Goal: Information Seeking & Learning: Check status

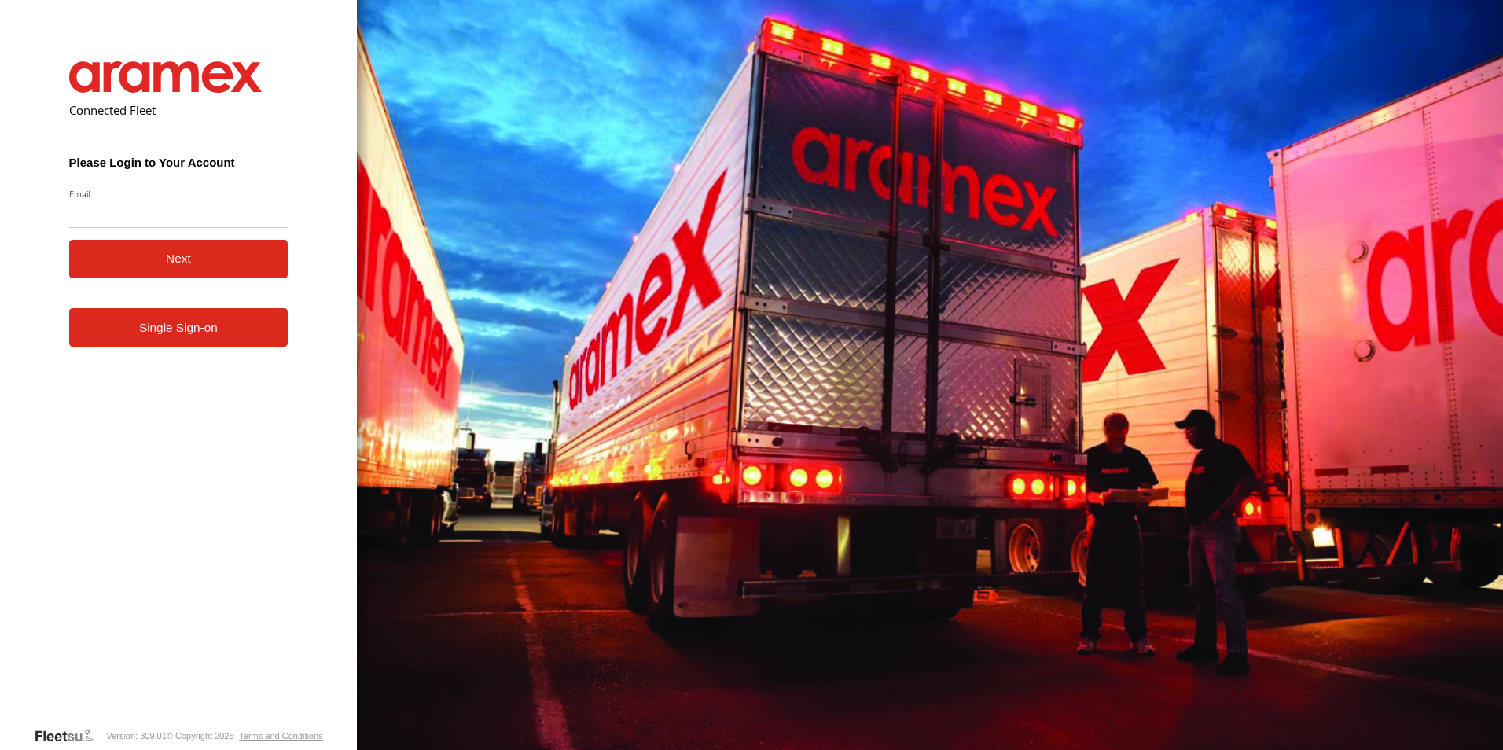
click at [263, 332] on link "Single Sign-on" at bounding box center [178, 327] width 219 height 39
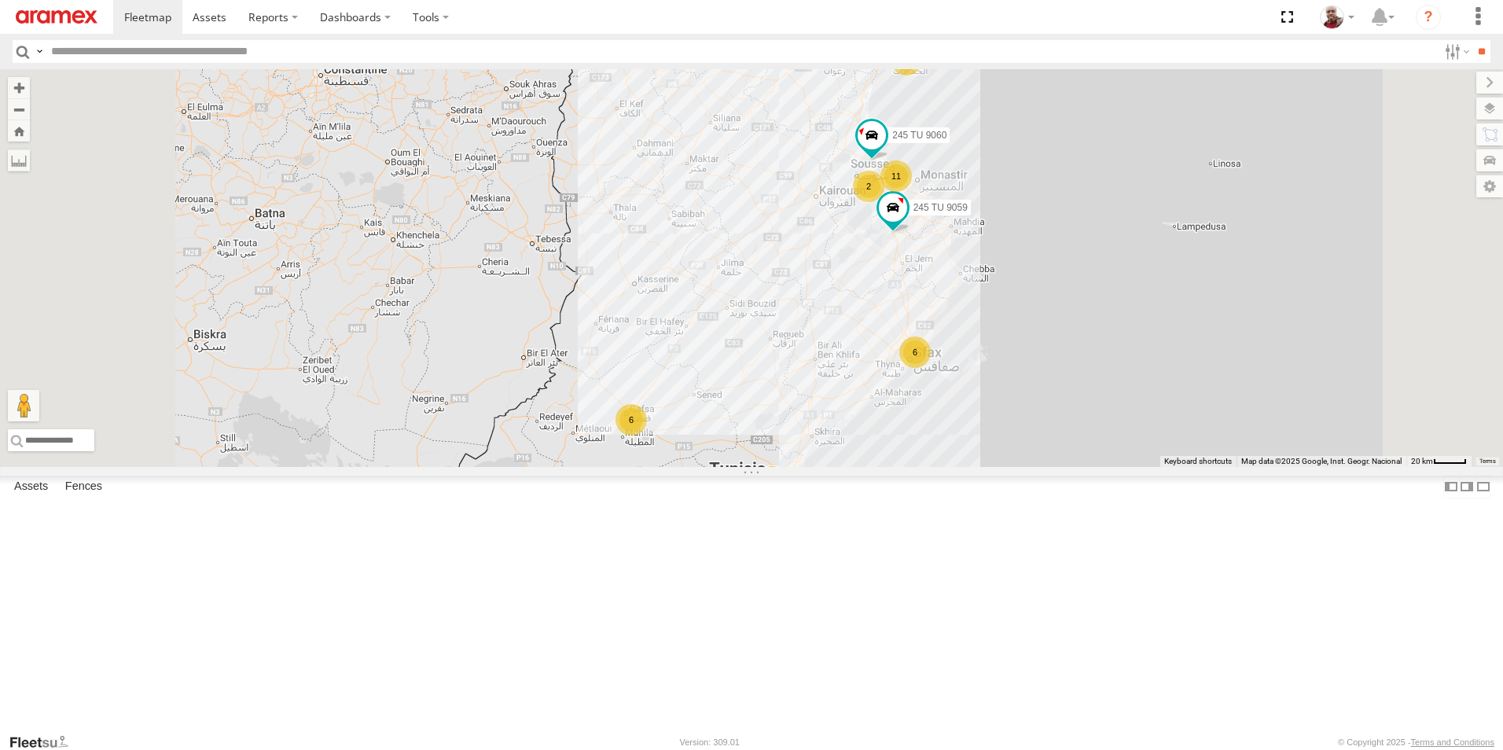
drag, startPoint x: 936, startPoint y: 448, endPoint x: 883, endPoint y: 244, distance: 210.5
click at [883, 244] on div "245 TU 4331 245 TU 9066 245 TU 9059 11 6 5 11 11 6 148 TU 4505 6 6 4 245 TU 906…" at bounding box center [751, 268] width 1503 height 398
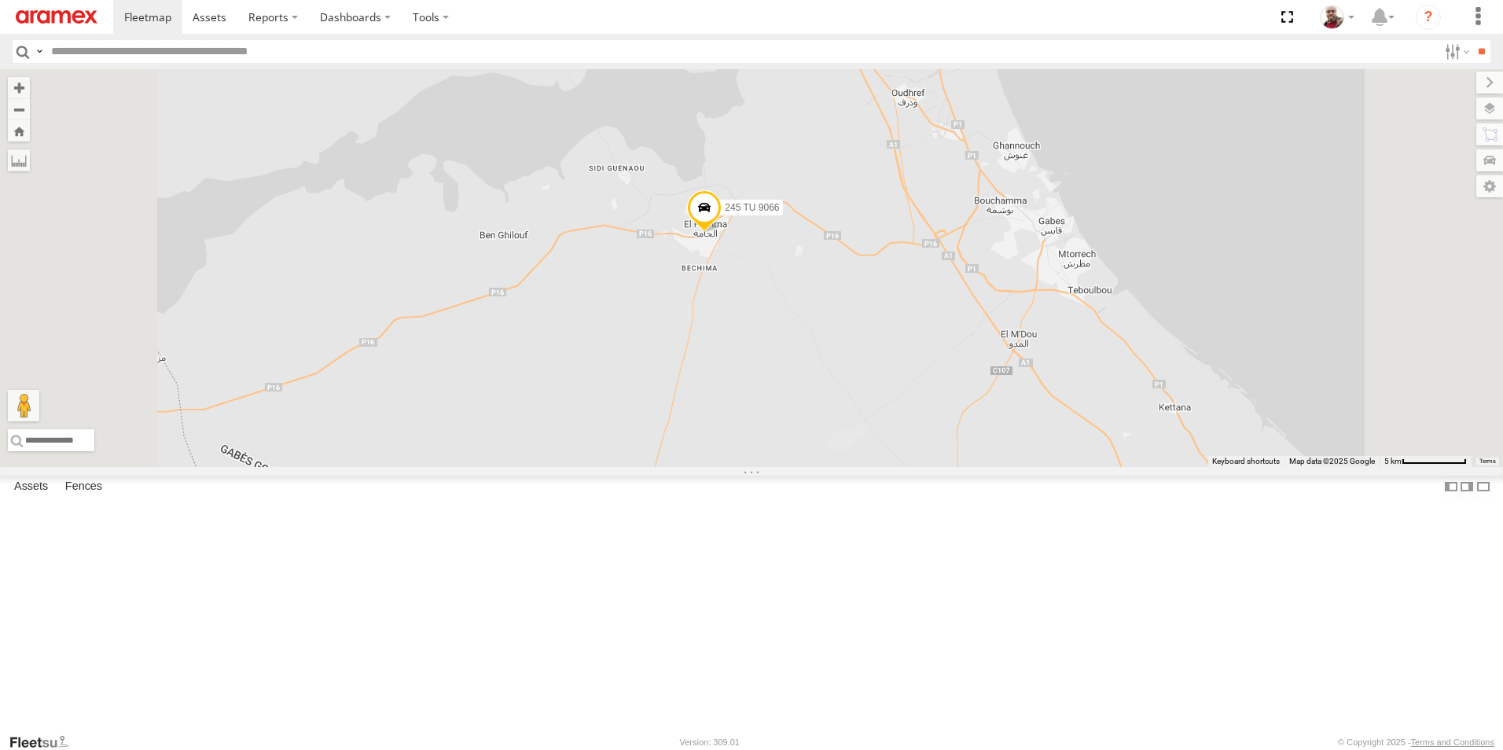
click at [722, 233] on span at bounding box center [704, 211] width 35 height 42
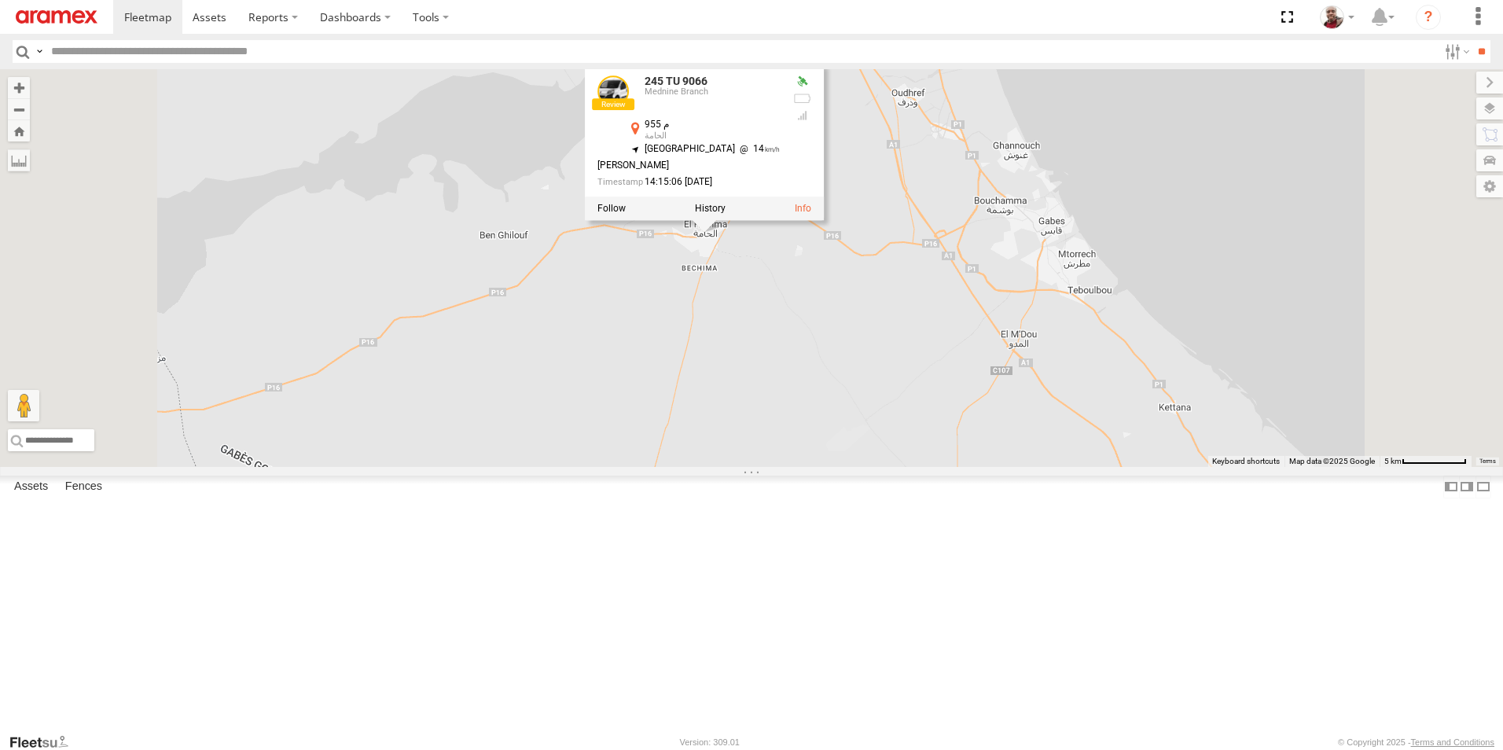
click at [877, 402] on div "245 TU 4331 245 TU 9066 245 TU 9059 148 TU 4505 245 TU 9060 231 TU 3162 245 TU …" at bounding box center [751, 268] width 1503 height 398
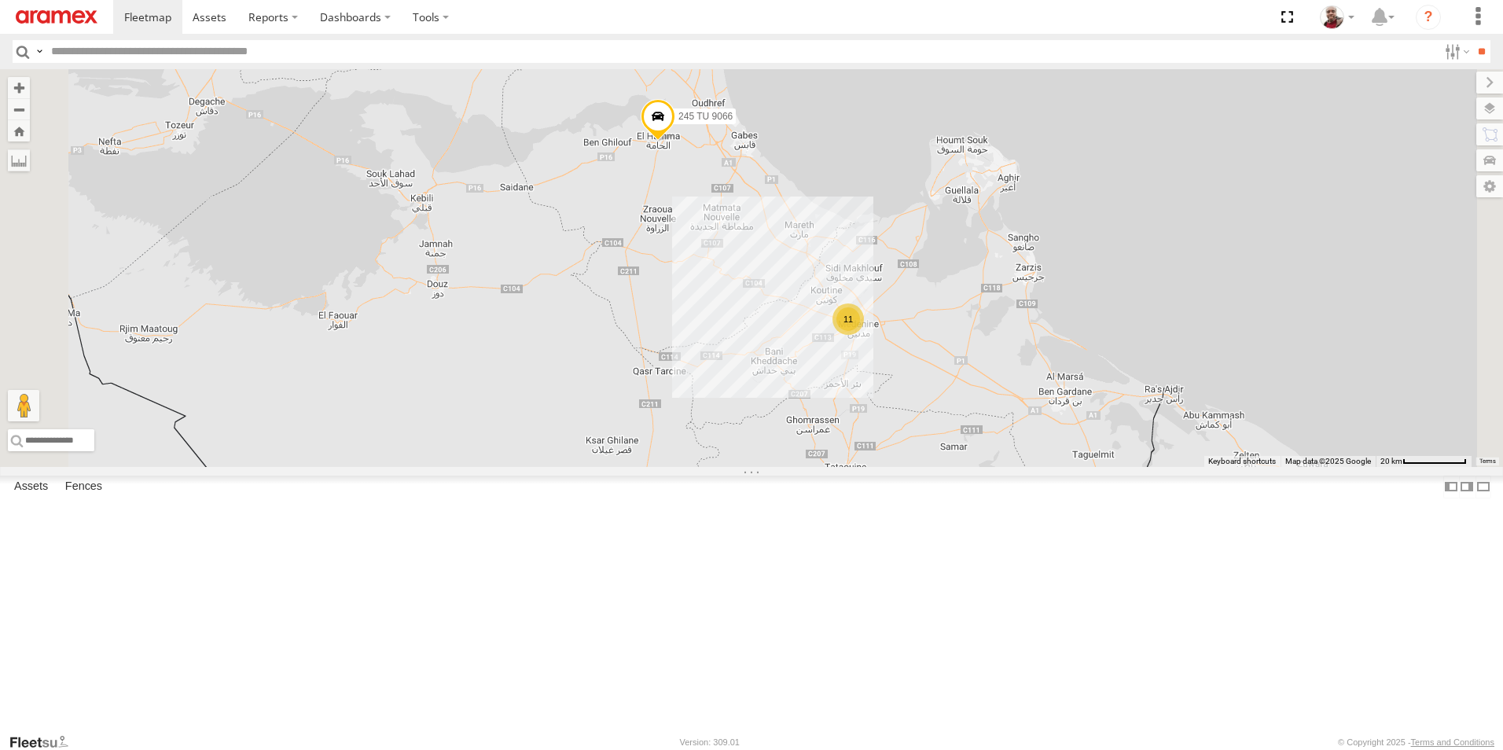
drag, startPoint x: 987, startPoint y: 553, endPoint x: 920, endPoint y: 408, distance: 159.3
click at [920, 408] on div "245 TU 4331 245 TU 9066 245 TU 9059 148 TU 4505 245 TU 9060 231 TU 3162 11 3 6 3" at bounding box center [751, 268] width 1503 height 398
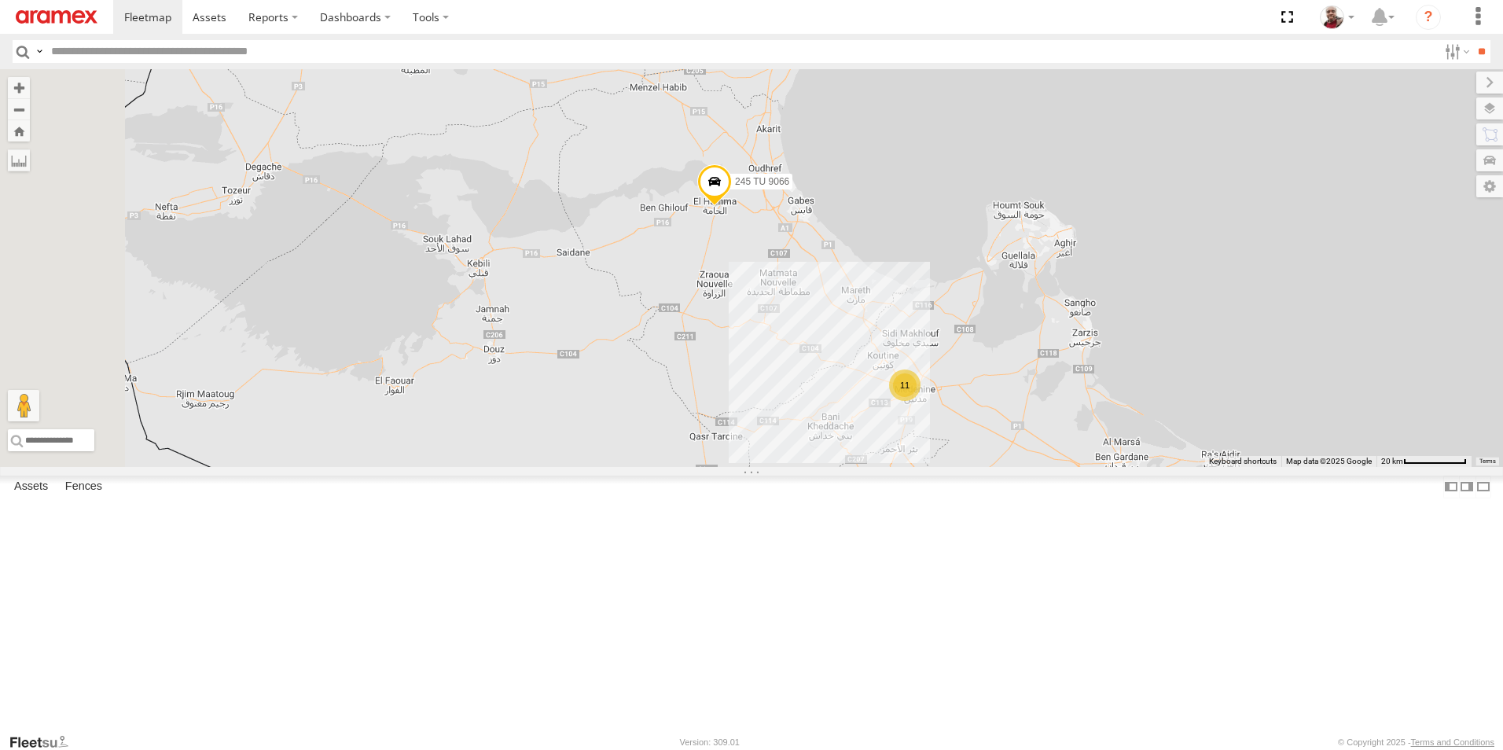
drag, startPoint x: 713, startPoint y: 263, endPoint x: 837, endPoint y: 487, distance: 256.8
click at [836, 467] on div "245 TU 4331 245 TU 9066 245 TU 9059 148 TU 4505 245 TU 9060 231 TU 3162 11" at bounding box center [751, 268] width 1503 height 398
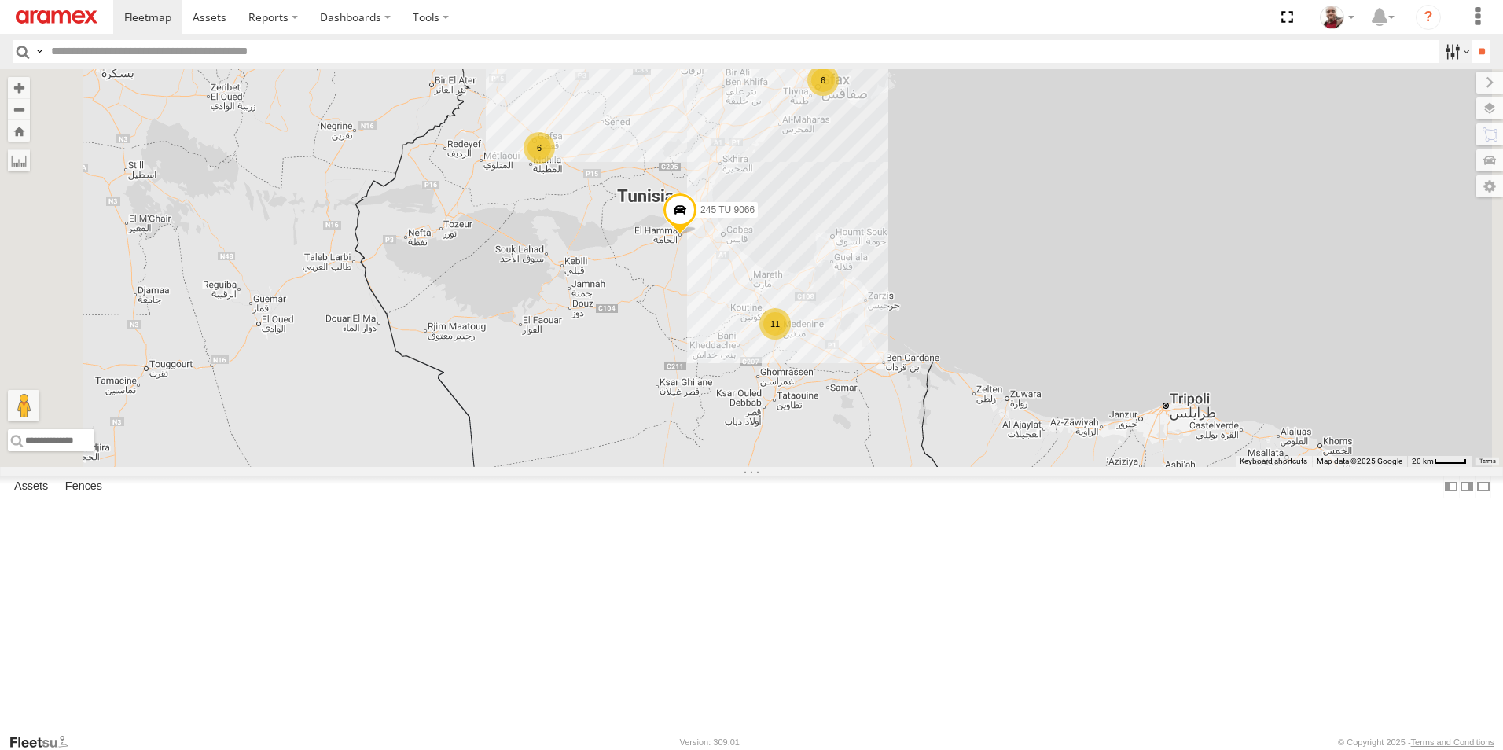
click at [1438, 53] on label at bounding box center [1455, 51] width 34 height 23
click at [0, 0] on span "Review" at bounding box center [0, 0] width 0 height 0
click at [0, 0] on span "Investigate" at bounding box center [0, 0] width 0 height 0
click at [0, 0] on span "Offline" at bounding box center [0, 0] width 0 height 0
click at [1480, 53] on input "**" at bounding box center [1481, 51] width 18 height 23
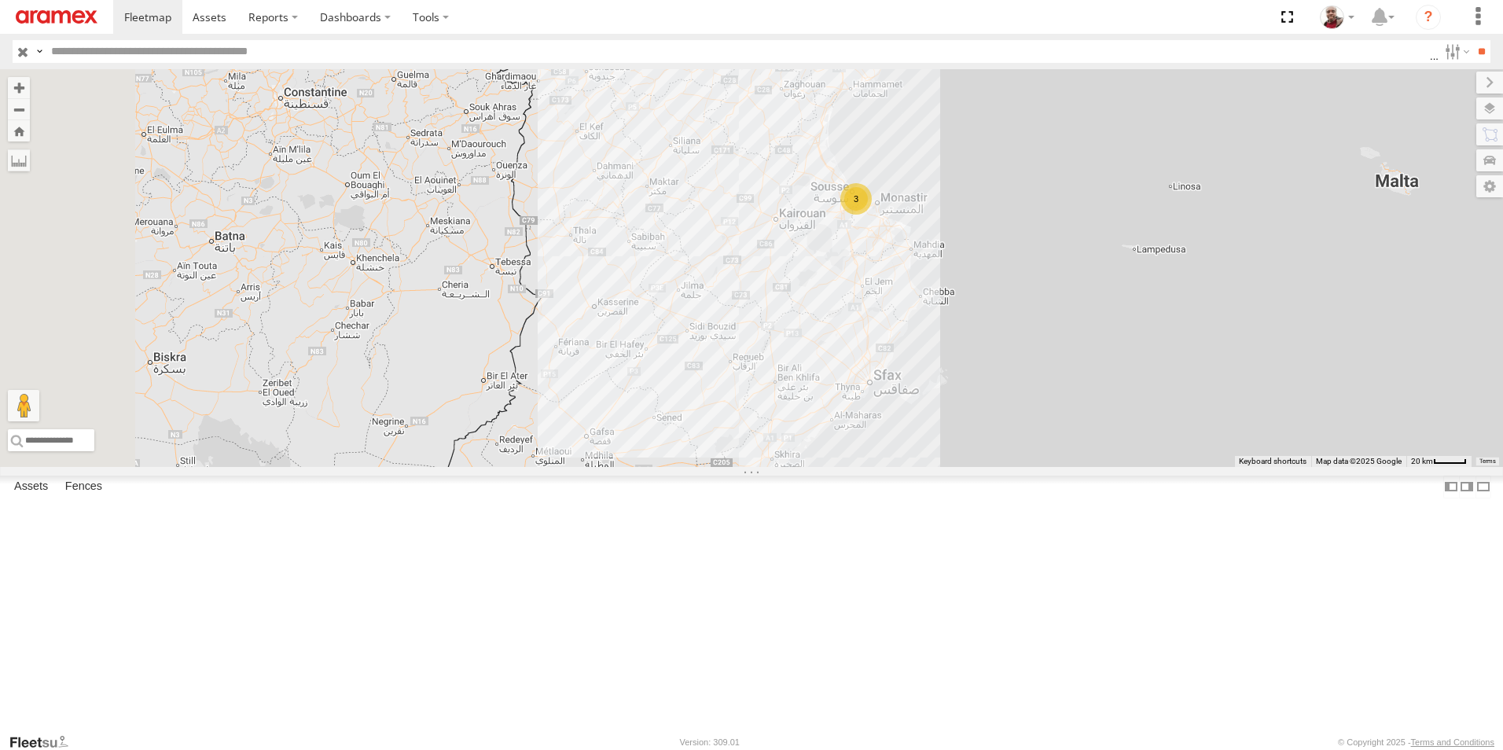
click at [0, 0] on div "246 TU 8289" at bounding box center [0, 0] width 0 height 0
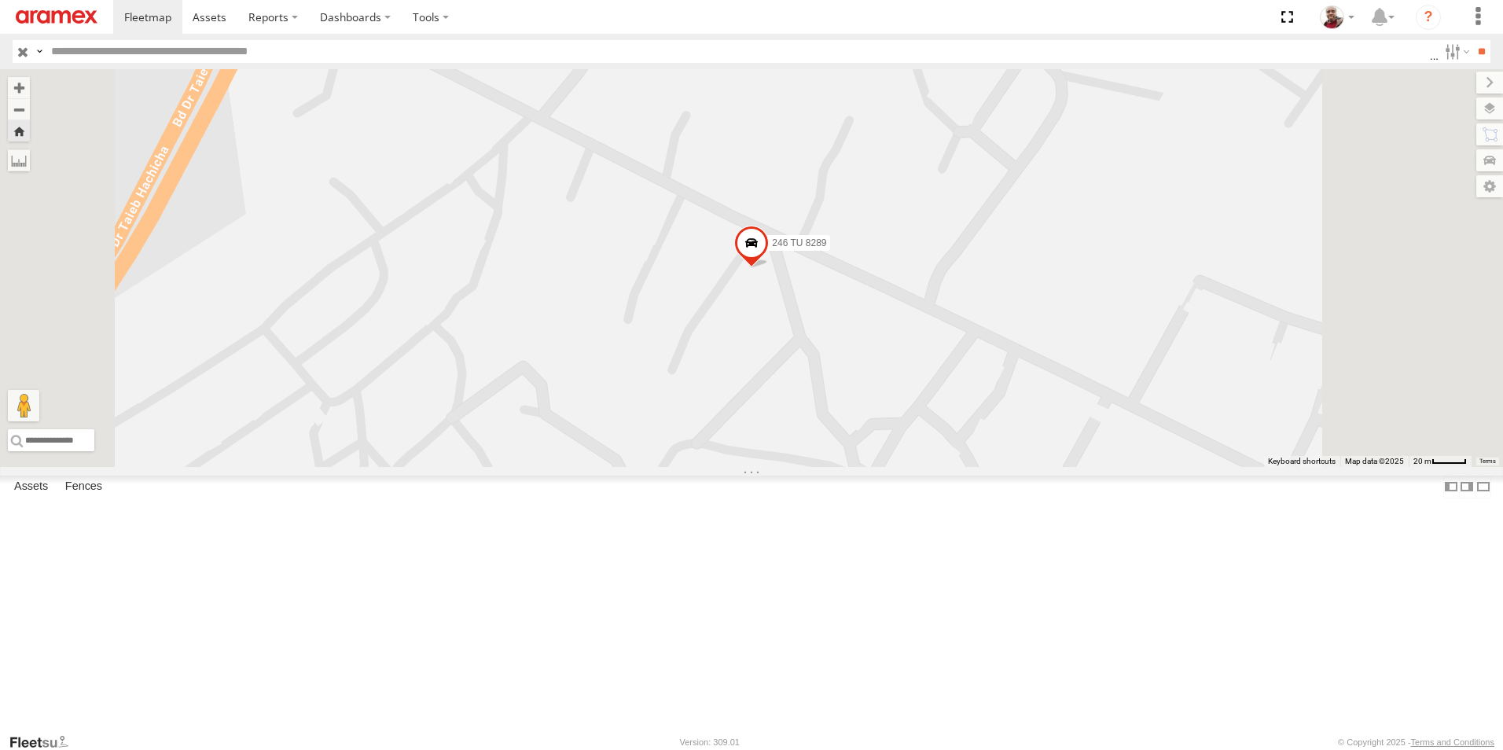
click at [0, 0] on div "148 TU 4505" at bounding box center [0, 0] width 0 height 0
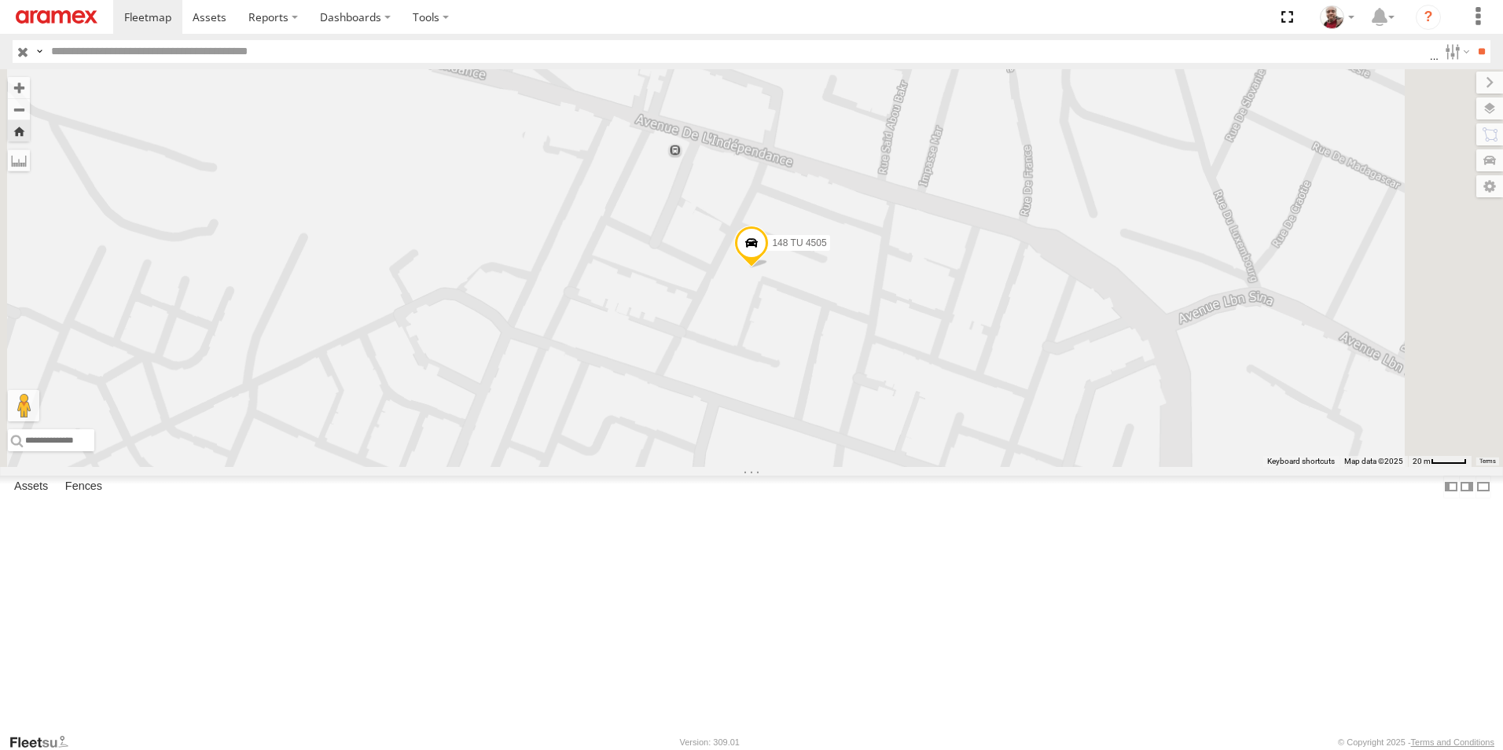
click at [769, 268] on span at bounding box center [751, 247] width 35 height 42
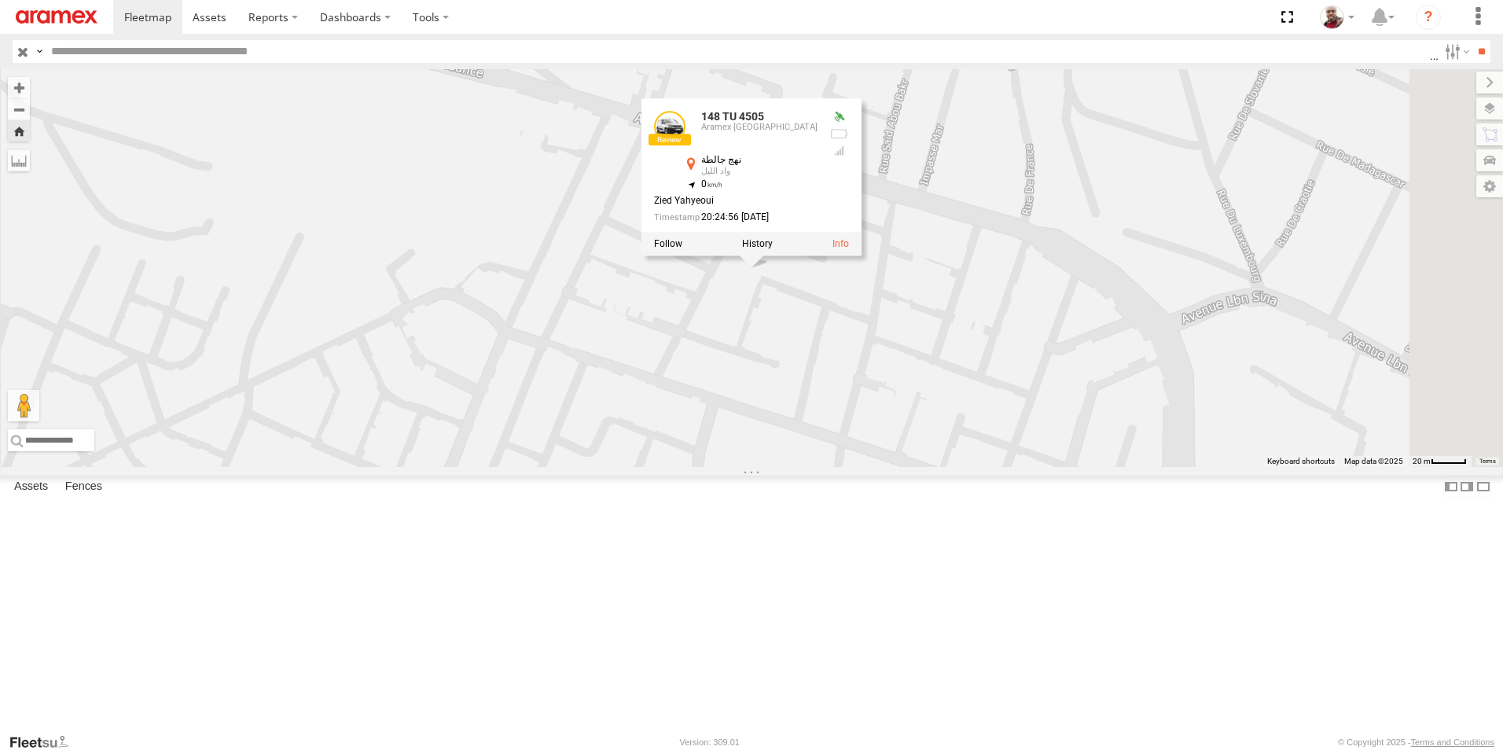
click at [24, 53] on input "button" at bounding box center [23, 51] width 20 height 23
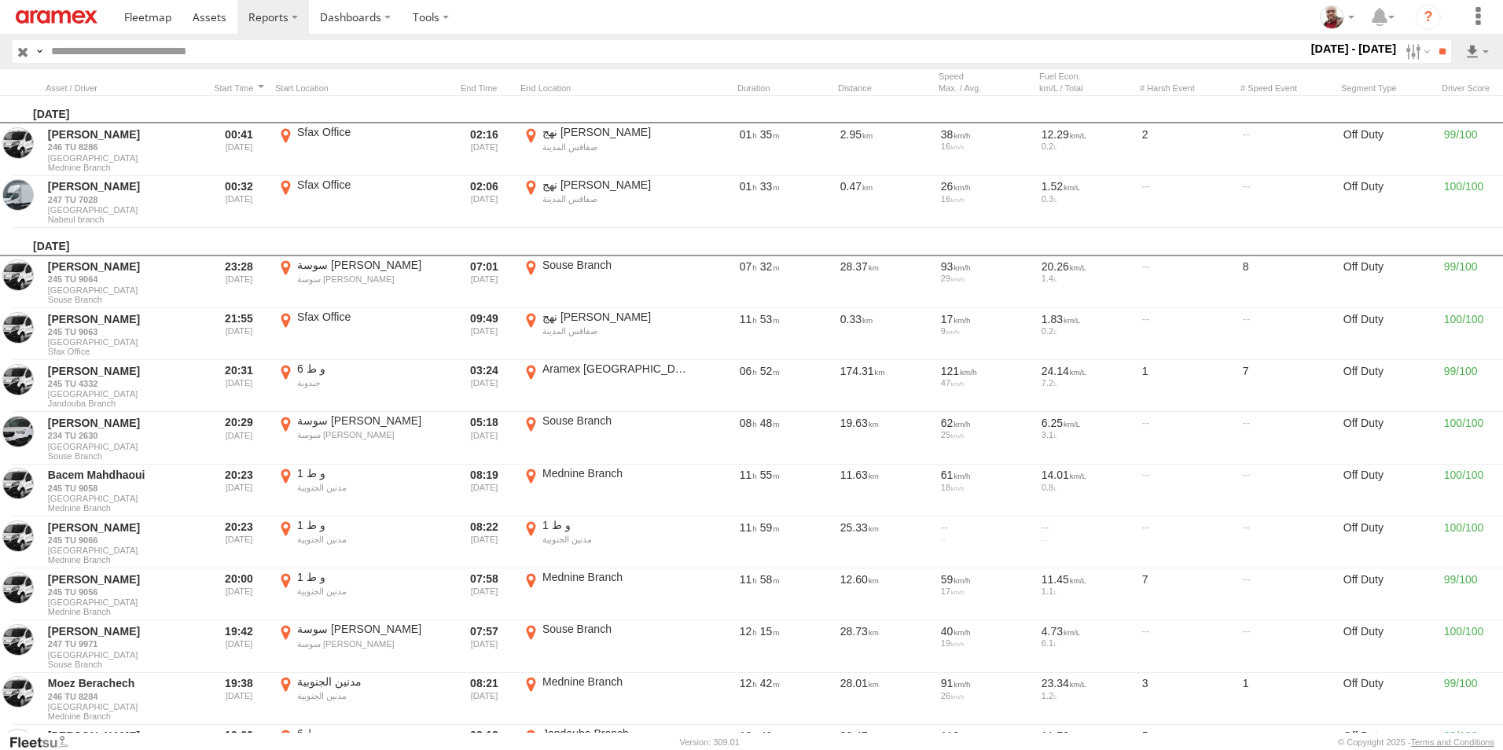
click at [72, 17] on img at bounding box center [57, 16] width 82 height 13
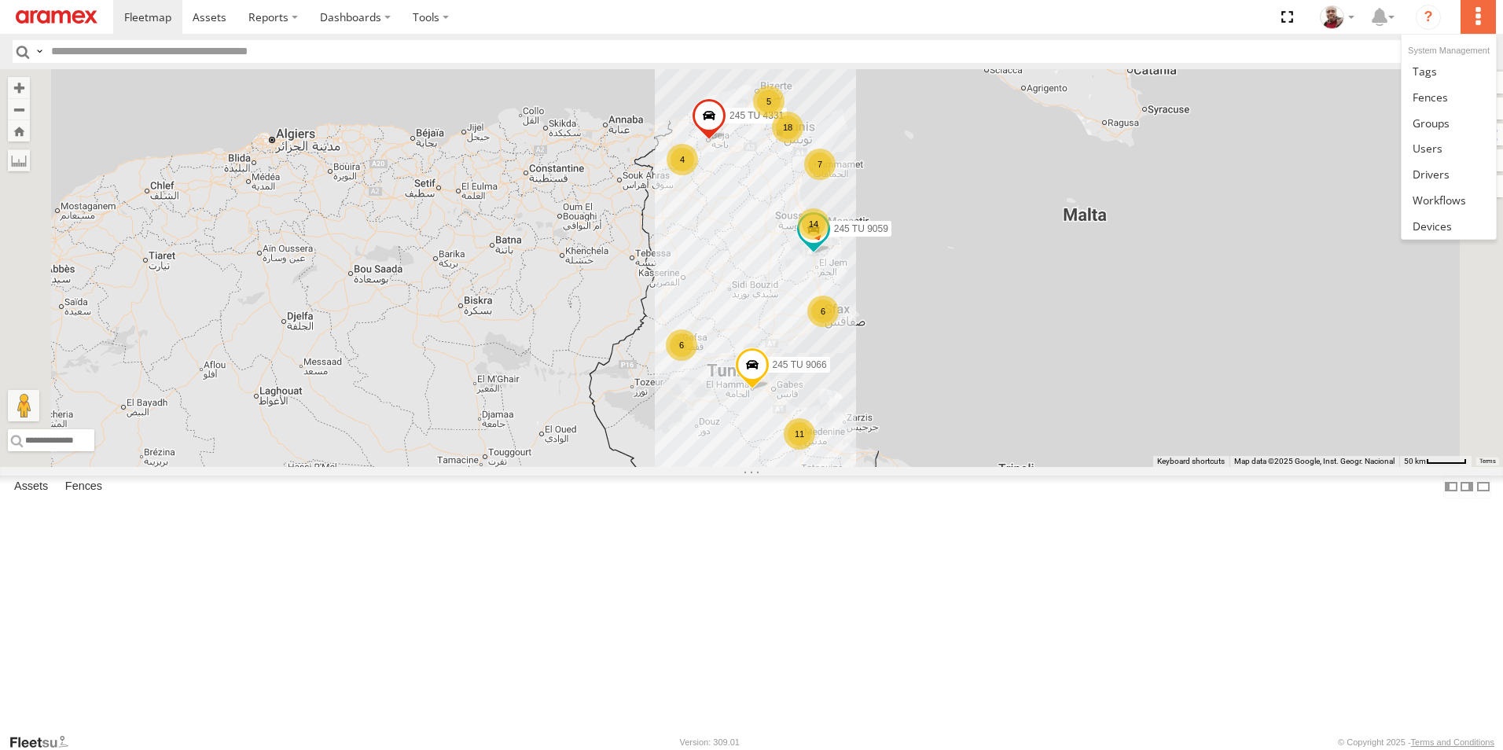
click at [1480, 18] on label at bounding box center [1477, 17] width 35 height 34
click at [1436, 191] on link at bounding box center [1448, 200] width 94 height 26
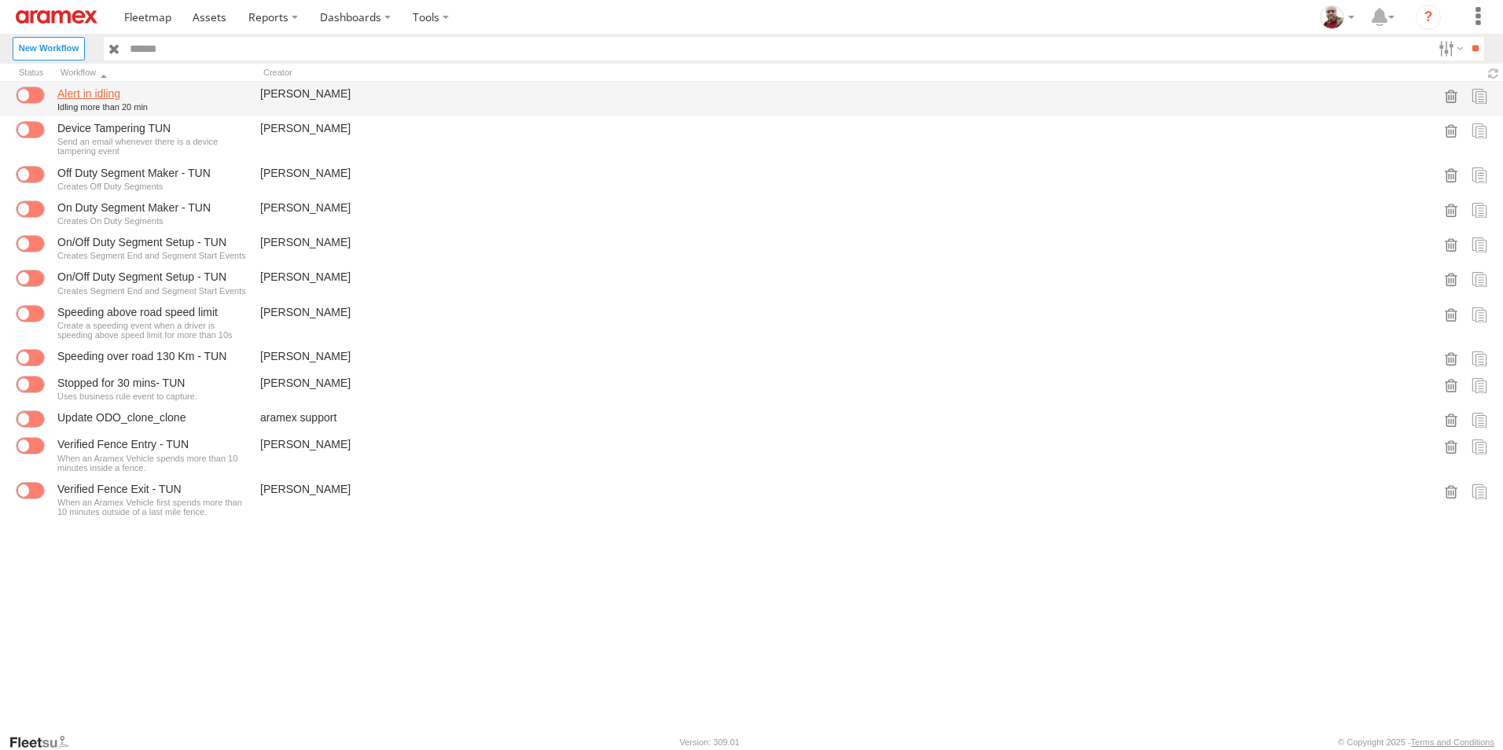
click at [141, 97] on link "Alert in idling" at bounding box center [152, 93] width 190 height 14
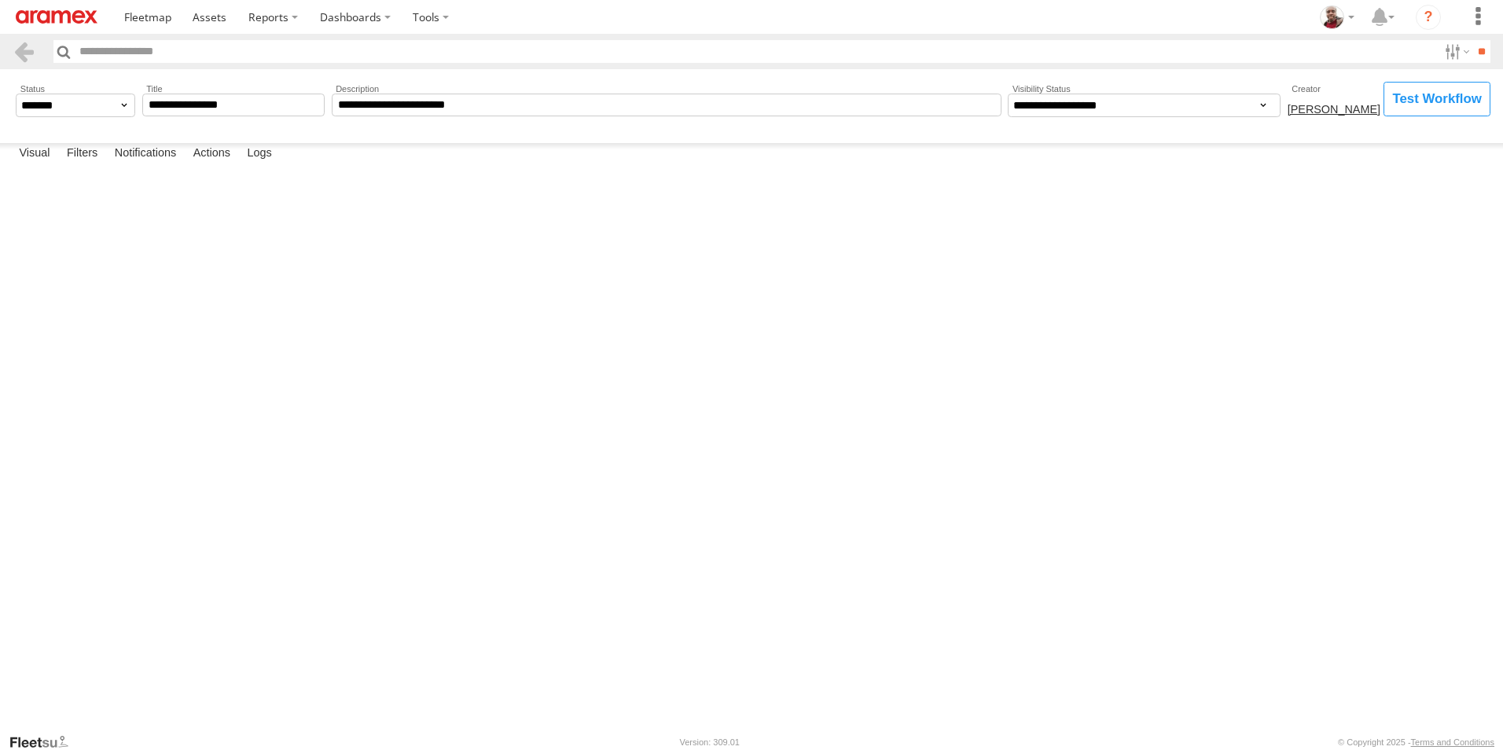
click at [0, 0] on rect at bounding box center [0, 0] width 0 height 0
type input "********"
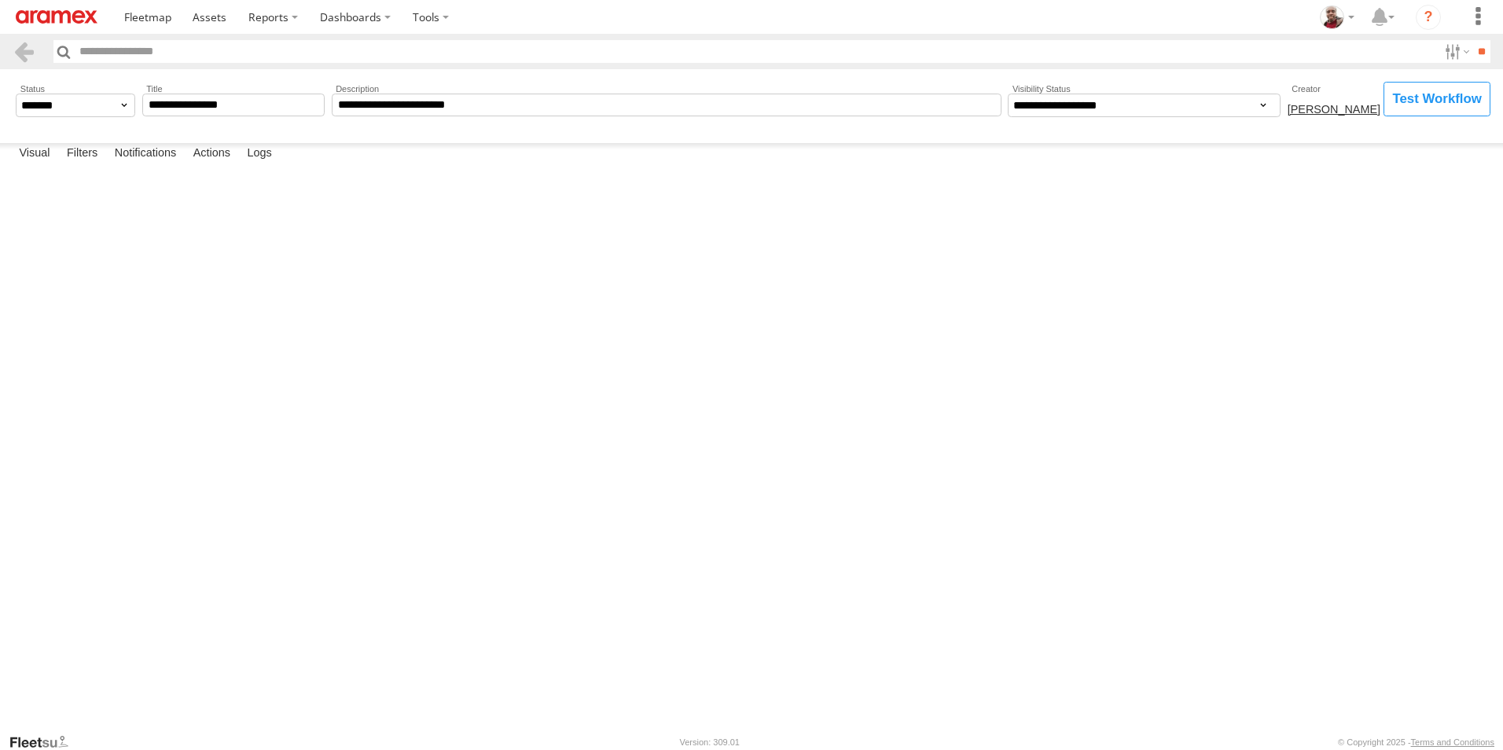
type input "**********"
select select "**********"
select select "*"
type input "*"
type input "**"
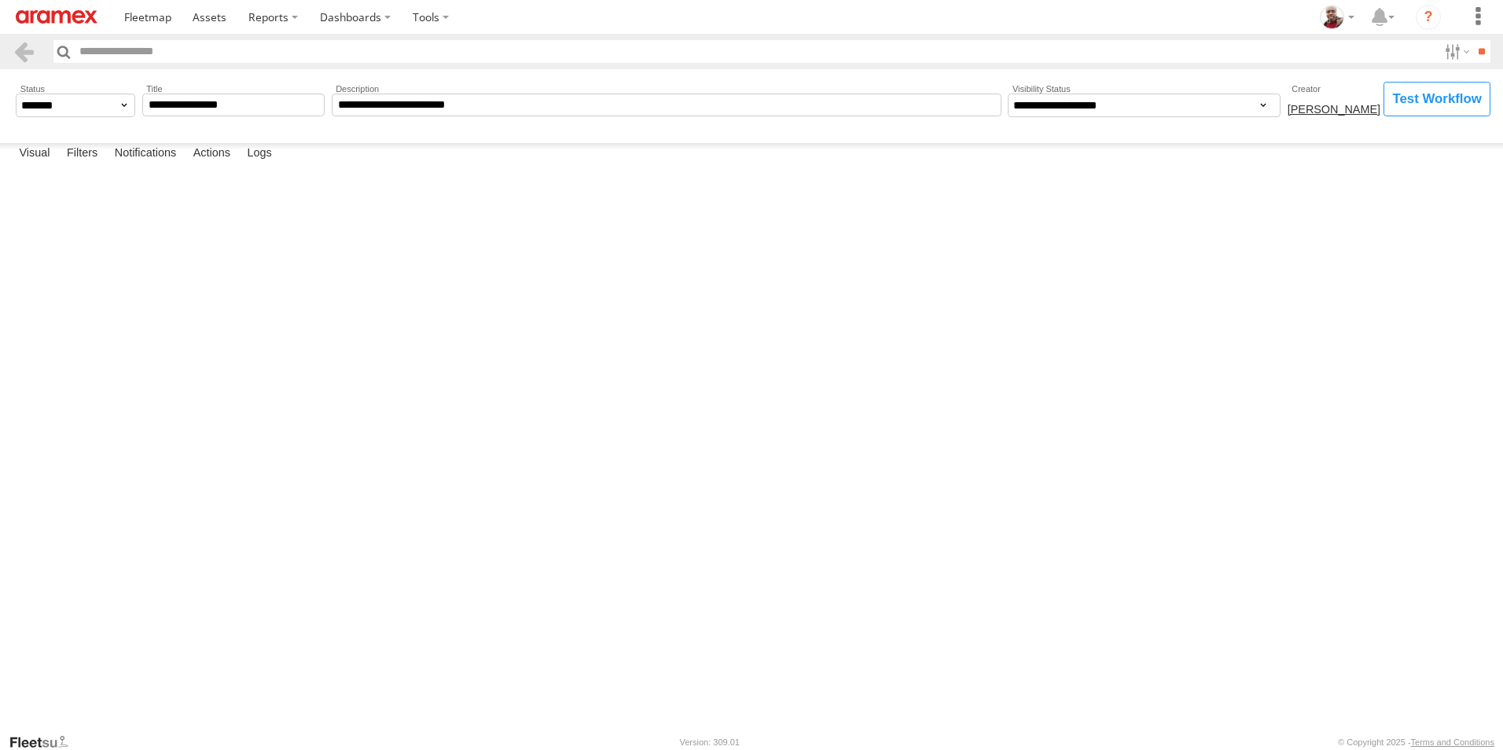
select select "*******"
click at [0, 0] on label "×" at bounding box center [0, 0] width 0 height 0
click at [1409, 96] on label at bounding box center [1436, 99] width 107 height 35
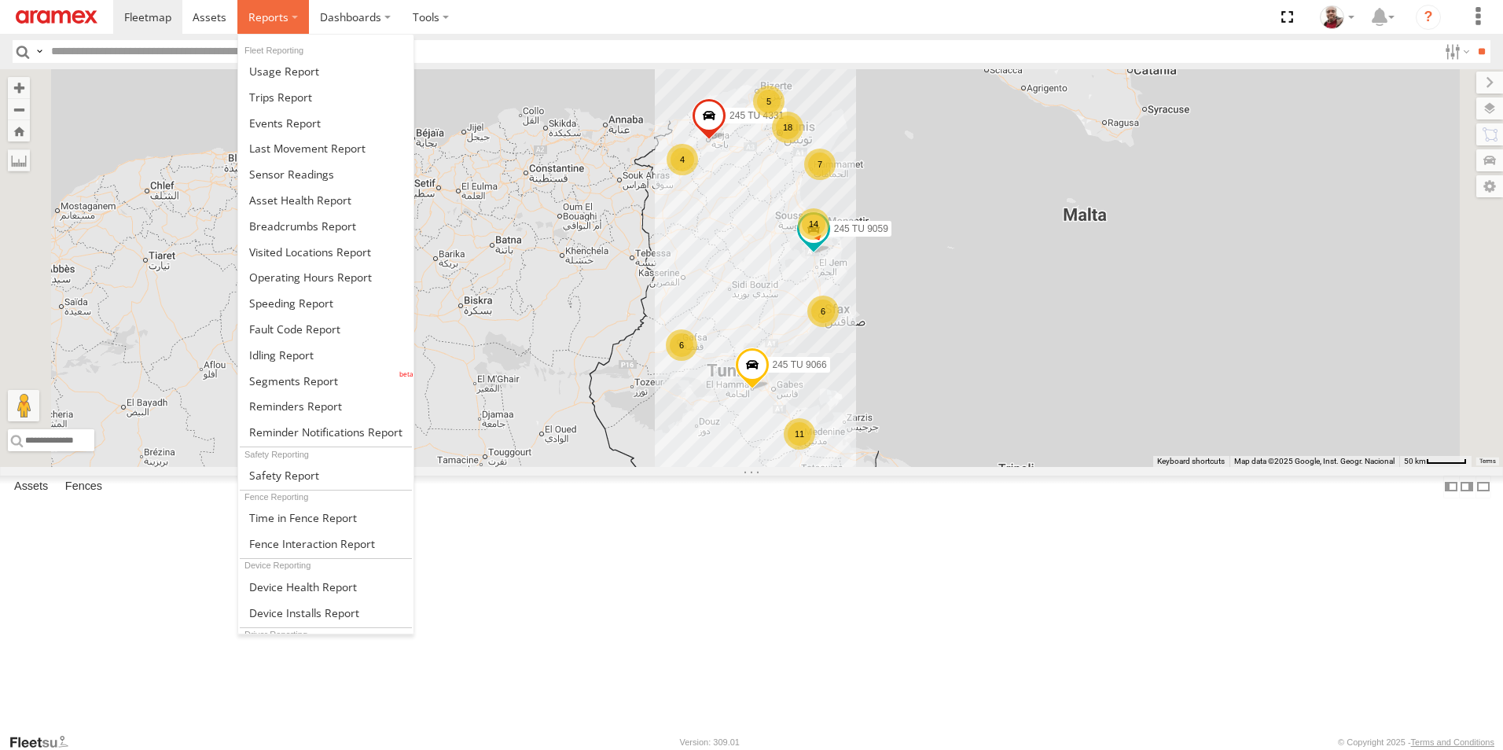
click at [289, 17] on label at bounding box center [273, 17] width 72 height 34
click at [318, 356] on link at bounding box center [325, 355] width 175 height 26
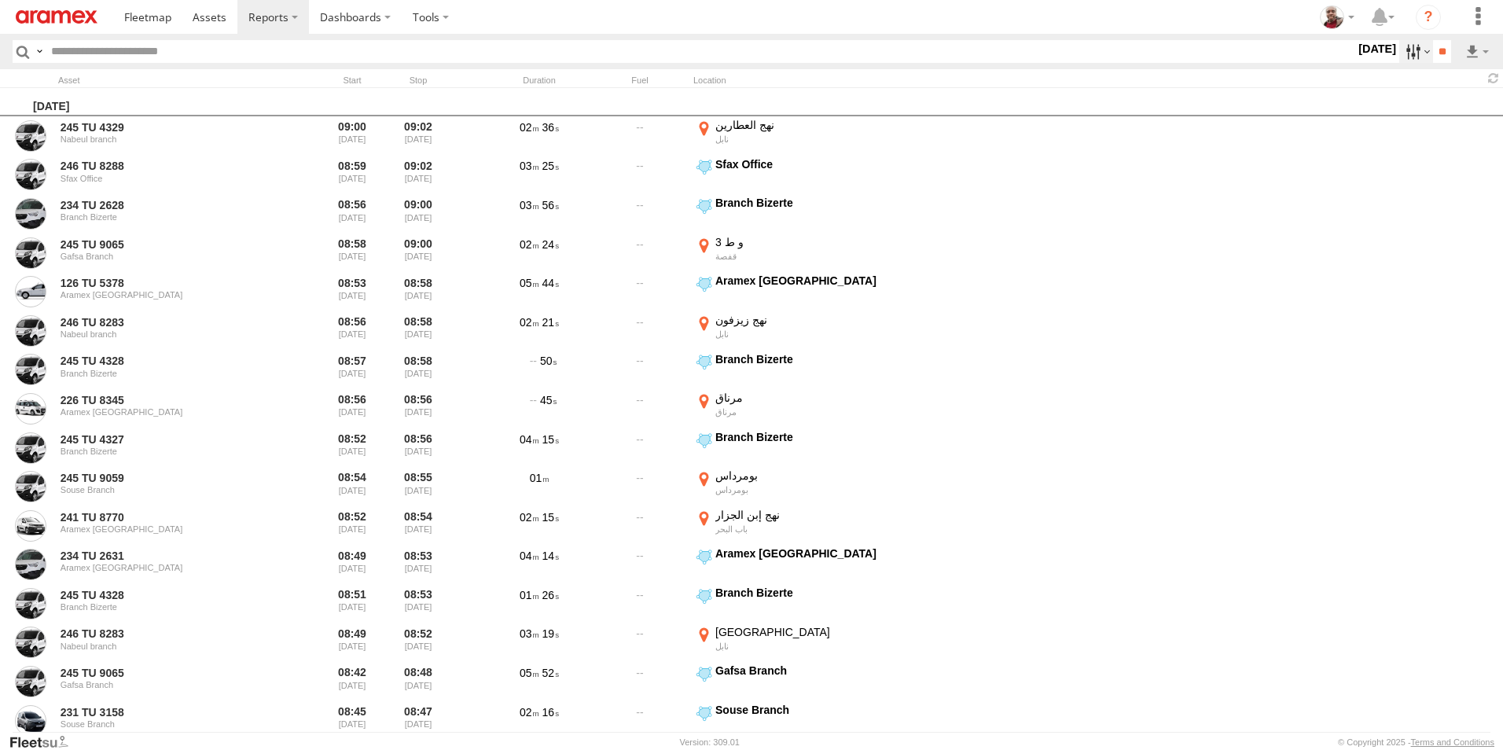
click at [1400, 50] on label at bounding box center [1416, 51] width 34 height 23
click at [0, 0] on label at bounding box center [0, 0] width 0 height 0
click at [0, 0] on span "> 10min" at bounding box center [0, 0] width 0 height 0
click at [1433, 48] on input "**" at bounding box center [1442, 51] width 18 height 23
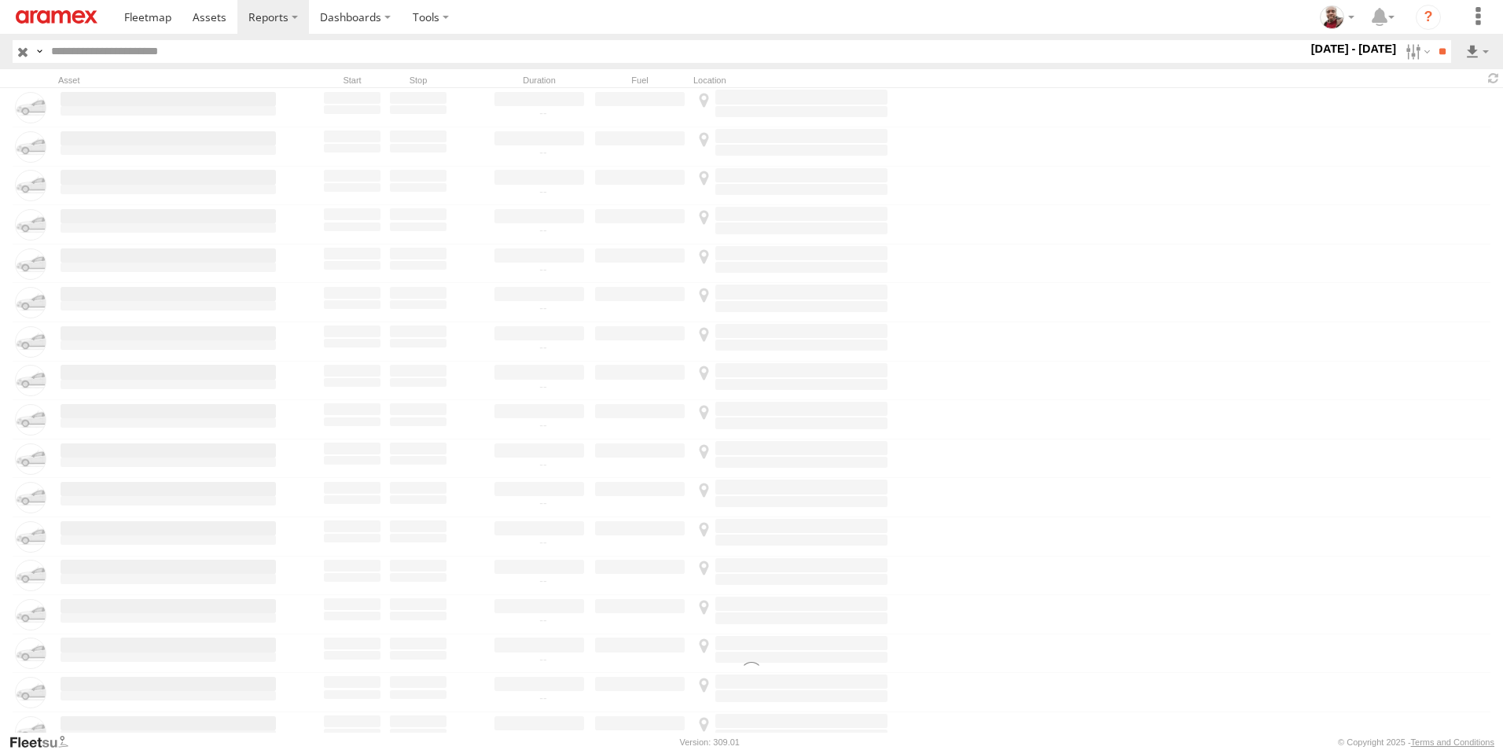
click at [0, 0] on label "Close" at bounding box center [0, 0] width 0 height 0
click at [47, 10] on img at bounding box center [57, 16] width 82 height 13
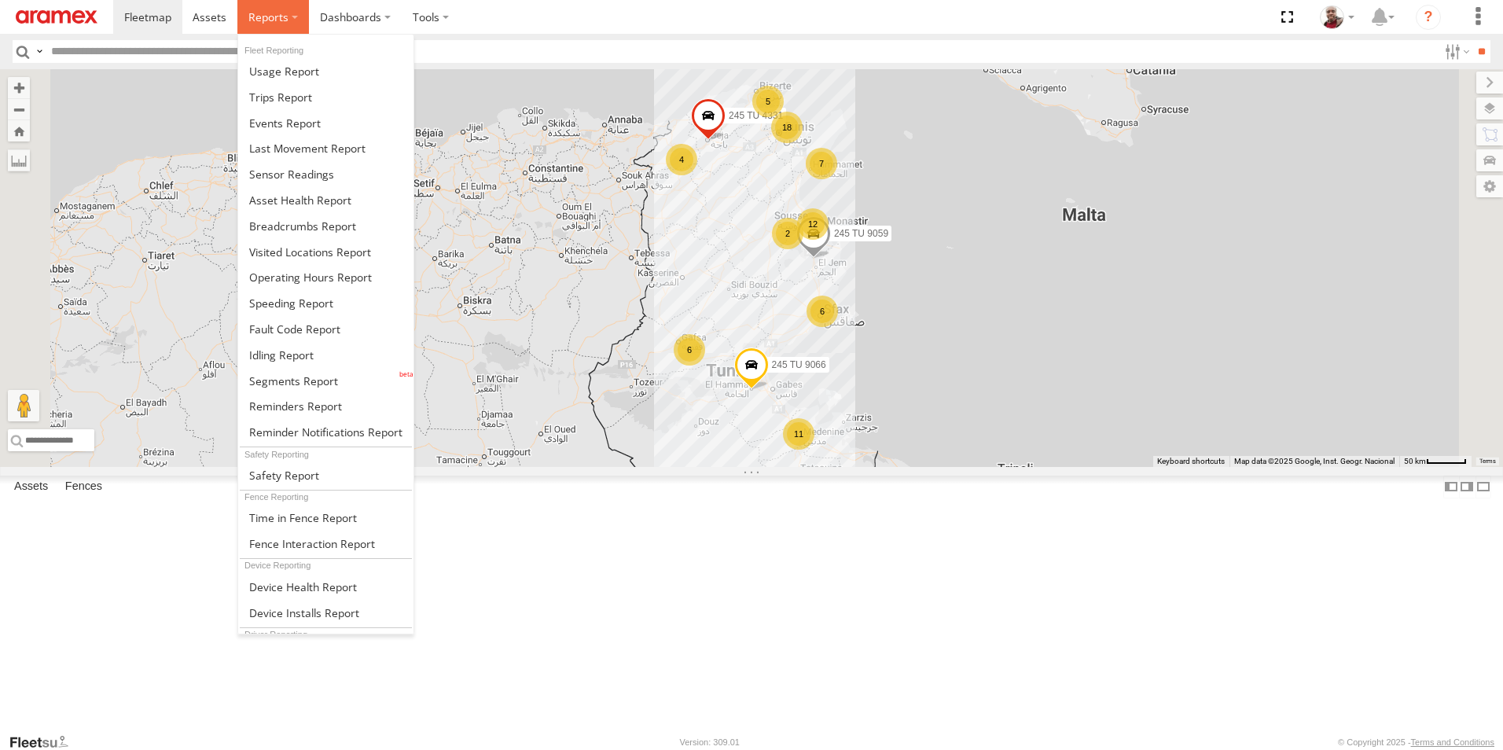
click at [279, 17] on span at bounding box center [268, 16] width 40 height 15
click at [305, 358] on span at bounding box center [281, 354] width 64 height 15
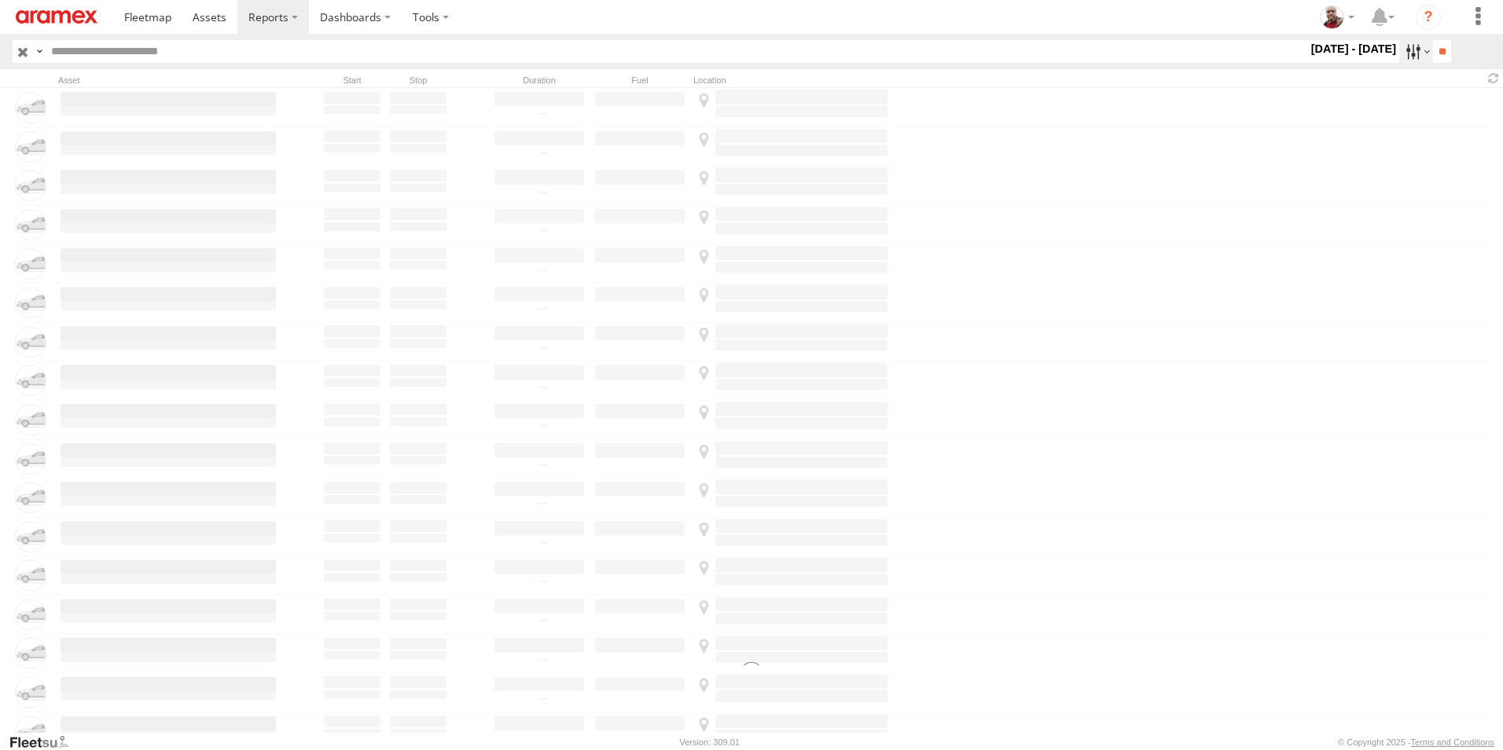
click at [1411, 53] on label at bounding box center [1416, 51] width 34 height 23
click at [0, 0] on label at bounding box center [0, 0] width 0 height 0
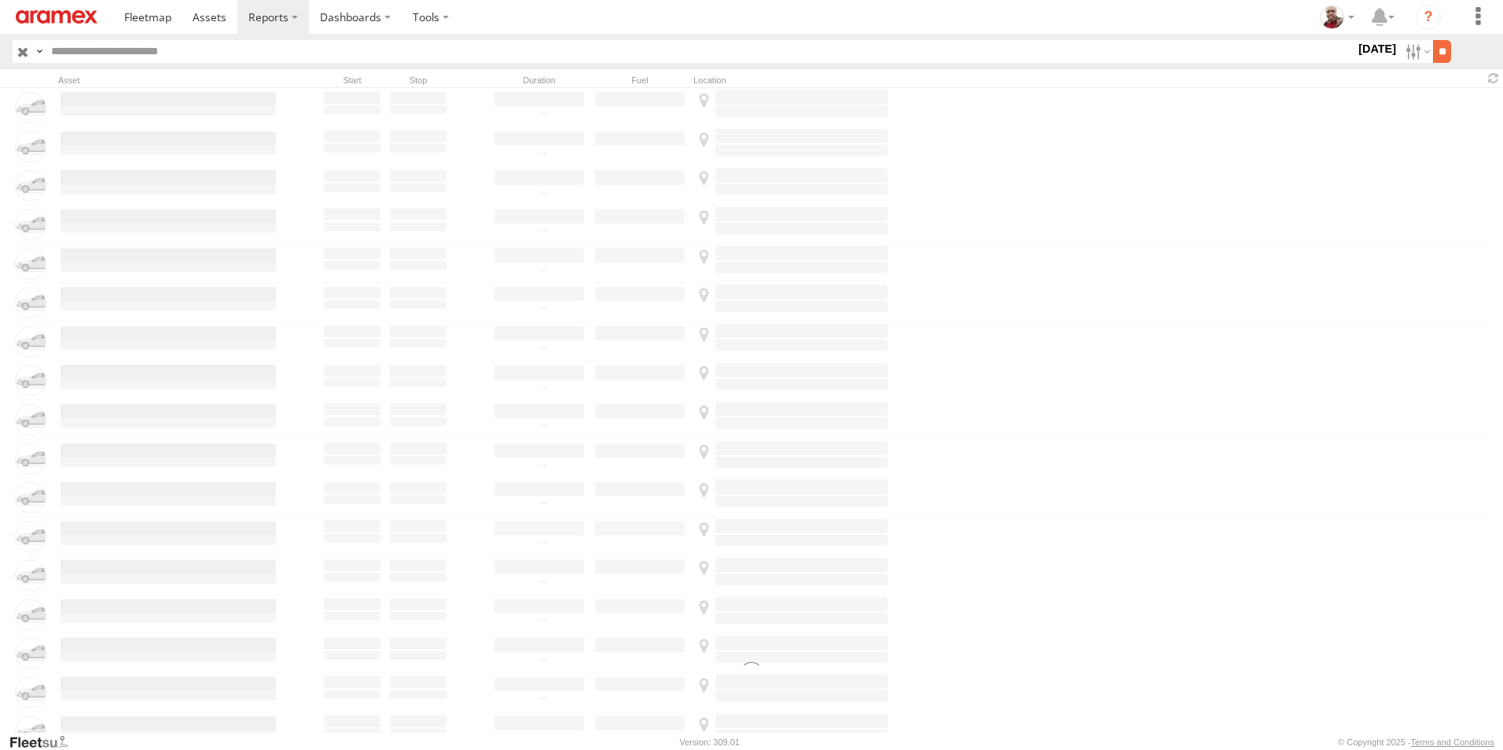
click at [1434, 50] on input "**" at bounding box center [1442, 51] width 18 height 23
